Goal: Task Accomplishment & Management: Manage account settings

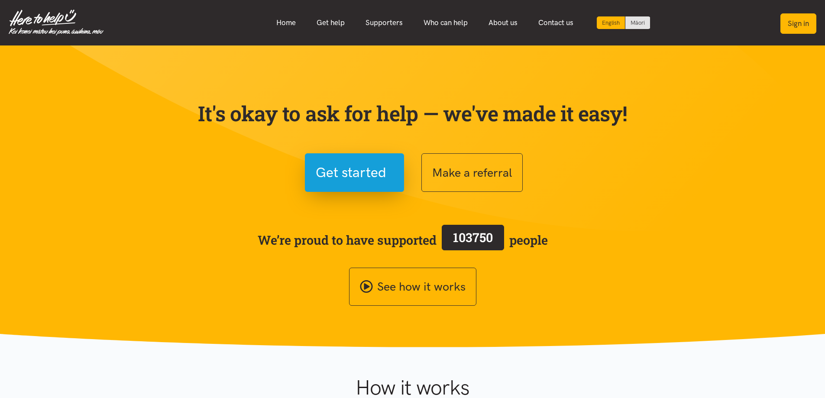
click at [794, 29] on button "Sign in" at bounding box center [799, 23] width 36 height 20
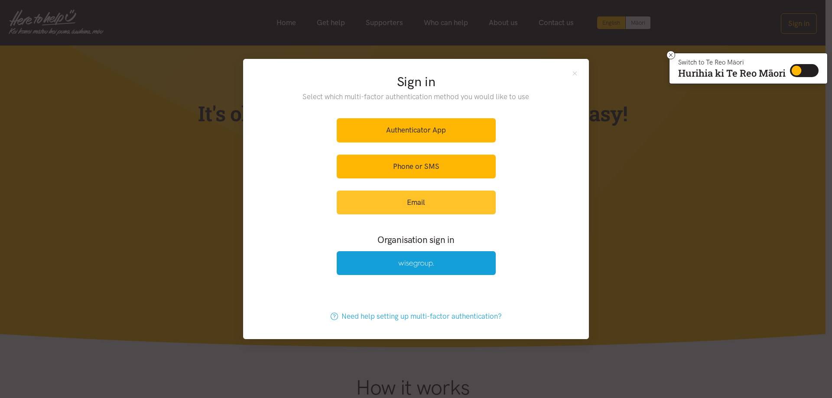
click at [447, 209] on link "Email" at bounding box center [416, 203] width 159 height 24
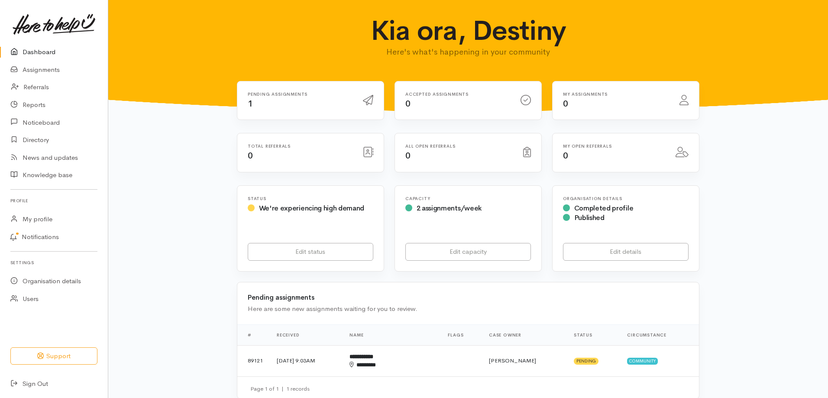
click at [262, 104] on div "Pending assignments 1" at bounding box center [300, 101] width 115 height 18
click at [49, 71] on link "Assignments" at bounding box center [54, 70] width 108 height 18
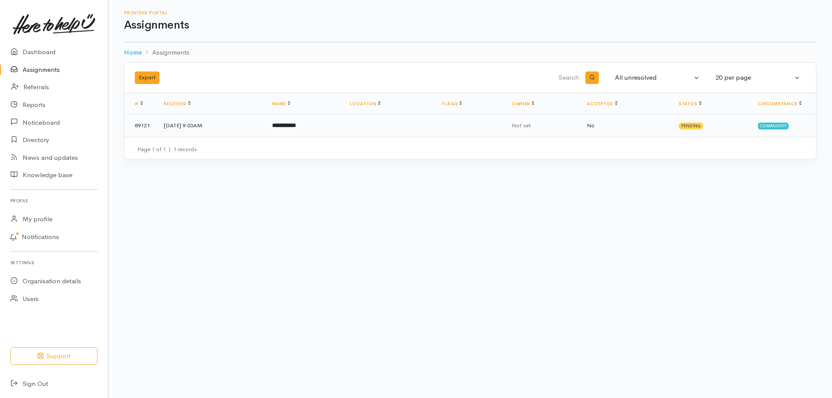
click at [219, 130] on td "25 Sep 2025, 9:03AM" at bounding box center [211, 125] width 108 height 23
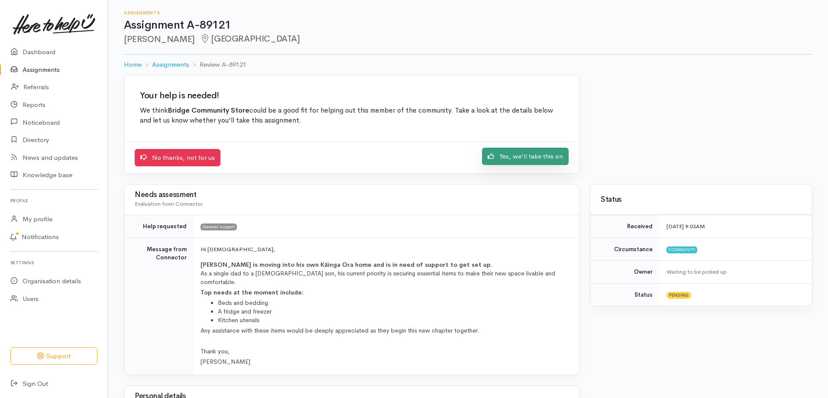
click at [495, 150] on link "Yes, we'll take this on" at bounding box center [525, 157] width 87 height 18
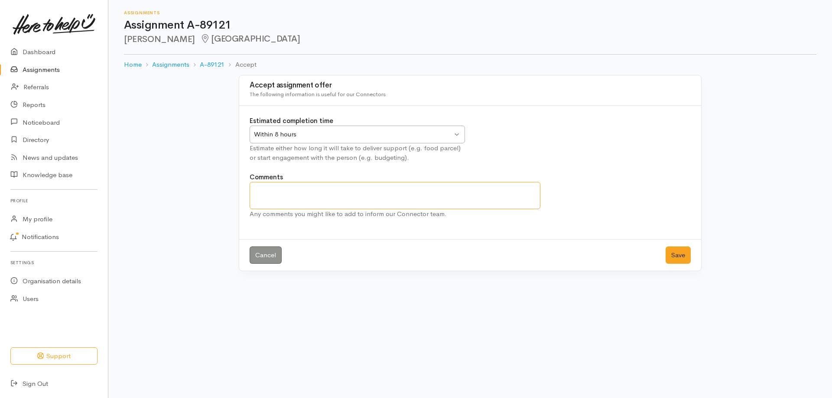
click at [438, 195] on textarea "Comments" at bounding box center [395, 195] width 291 height 27
click at [672, 252] on button "Save" at bounding box center [677, 255] width 25 height 18
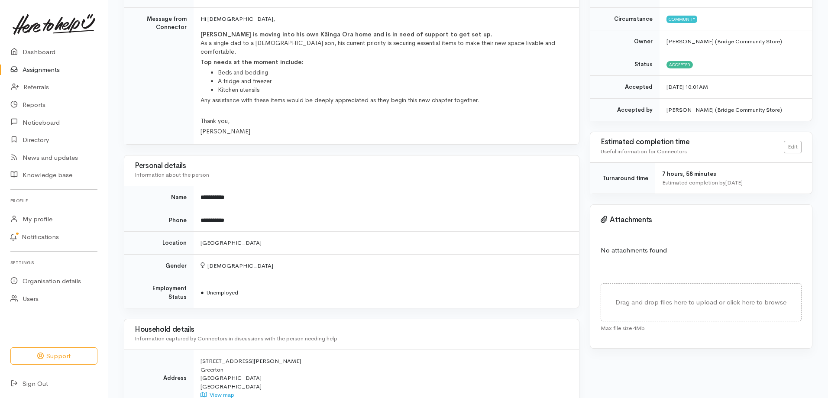
scroll to position [173, 0]
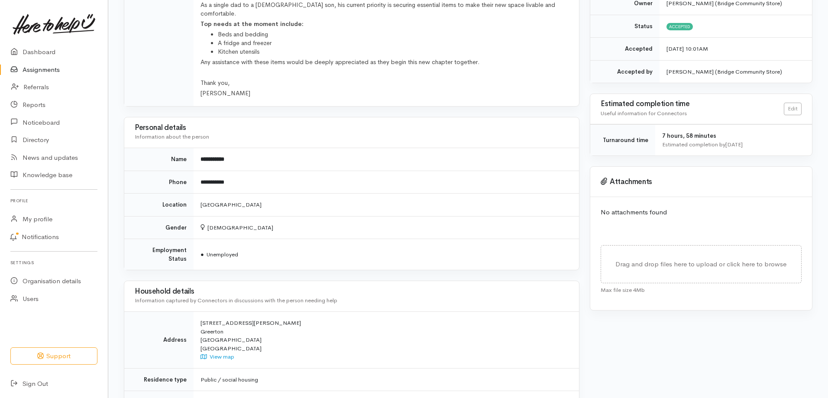
click at [619, 345] on div "Status Received 25 Sep 2025 9:03AM Circumstance Community Owner Destiny Calhoon…" at bounding box center [701, 259] width 233 height 687
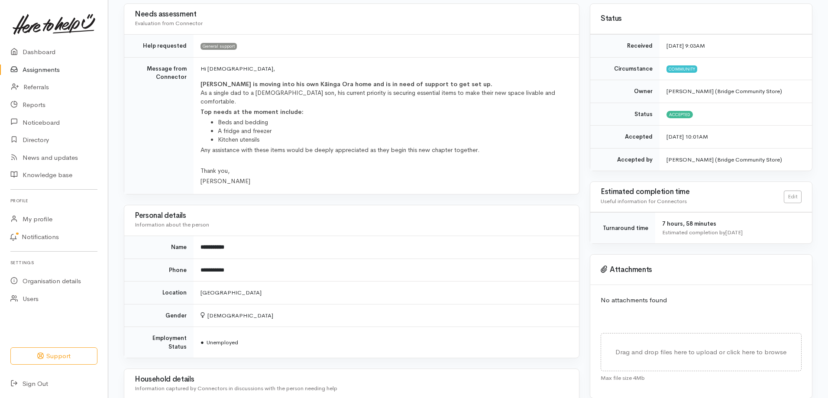
scroll to position [0, 0]
